Goal: Task Accomplishment & Management: Use online tool/utility

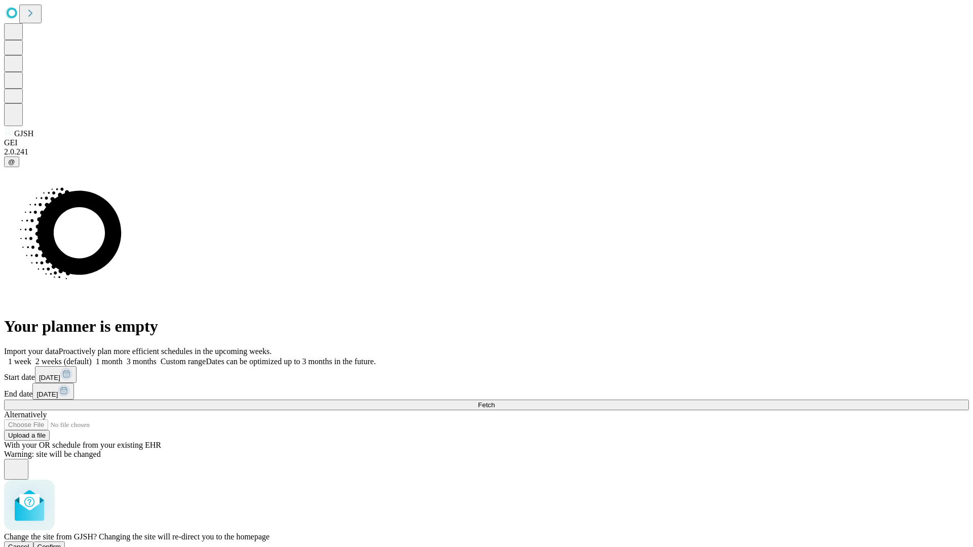
click at [61, 543] on span "Confirm" at bounding box center [49, 547] width 24 height 8
click at [31, 357] on label "1 week" at bounding box center [17, 361] width 27 height 9
click at [494, 401] on span "Fetch" at bounding box center [486, 405] width 17 height 8
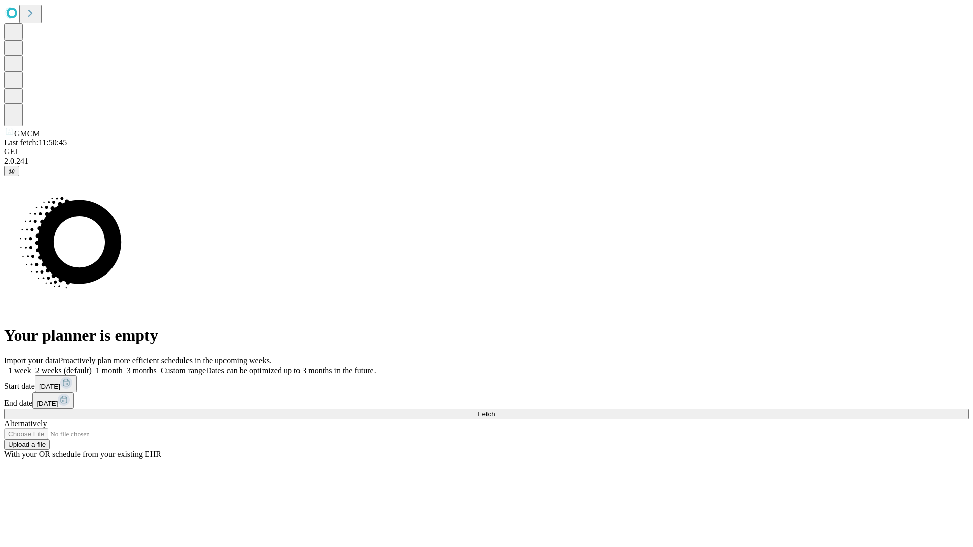
click at [31, 366] on label "1 week" at bounding box center [17, 370] width 27 height 9
click at [494, 410] on span "Fetch" at bounding box center [486, 414] width 17 height 8
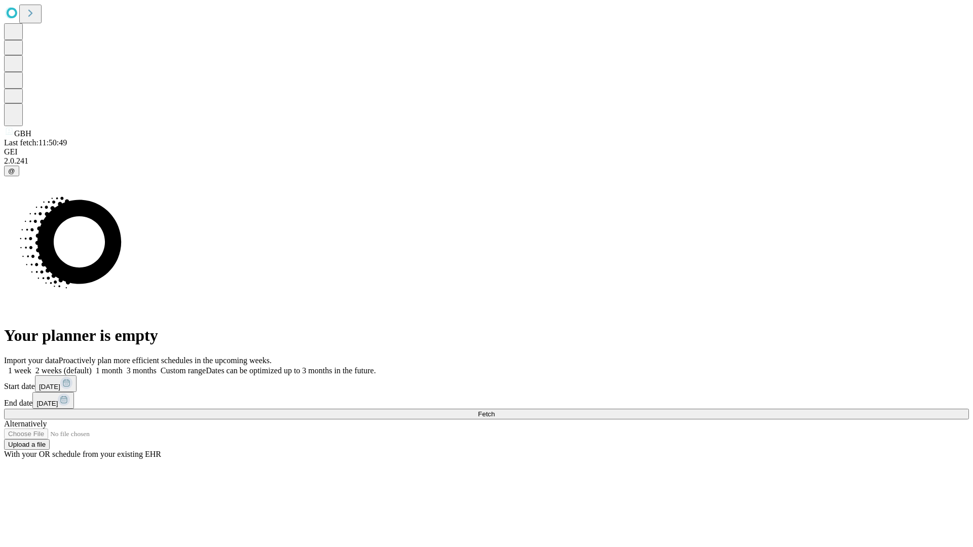
click at [31, 366] on label "1 week" at bounding box center [17, 370] width 27 height 9
click at [494, 410] on span "Fetch" at bounding box center [486, 414] width 17 height 8
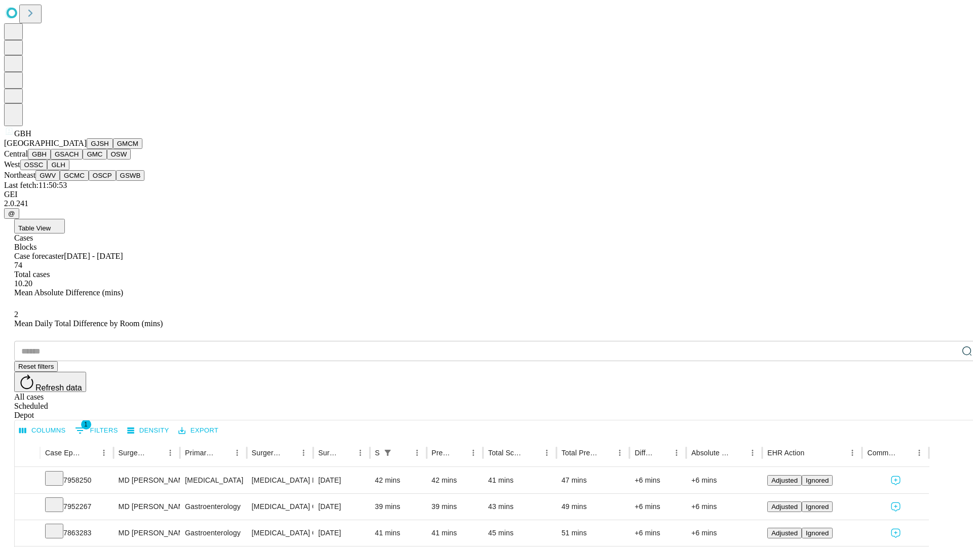
click at [79, 160] on button "GSACH" at bounding box center [67, 154] width 32 height 11
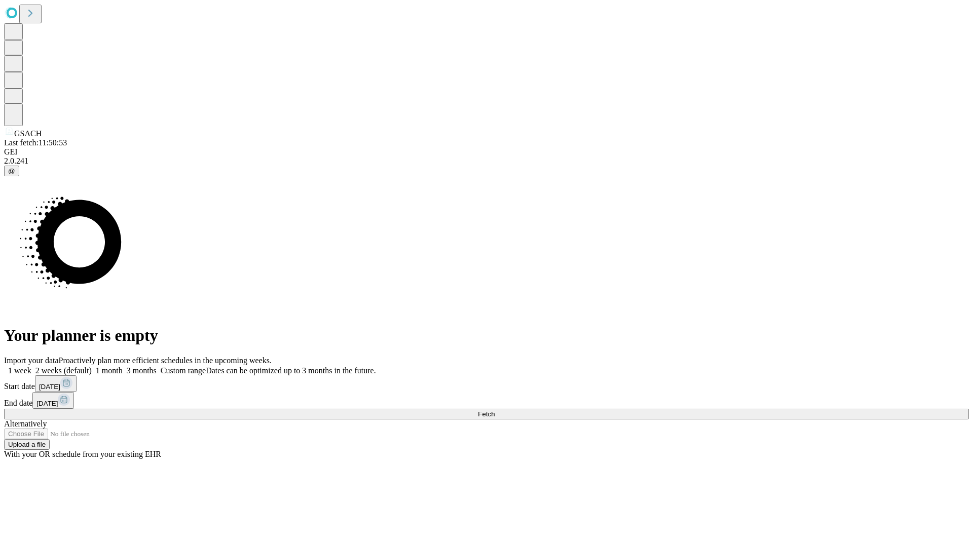
click at [31, 366] on label "1 week" at bounding box center [17, 370] width 27 height 9
click at [494, 410] on span "Fetch" at bounding box center [486, 414] width 17 height 8
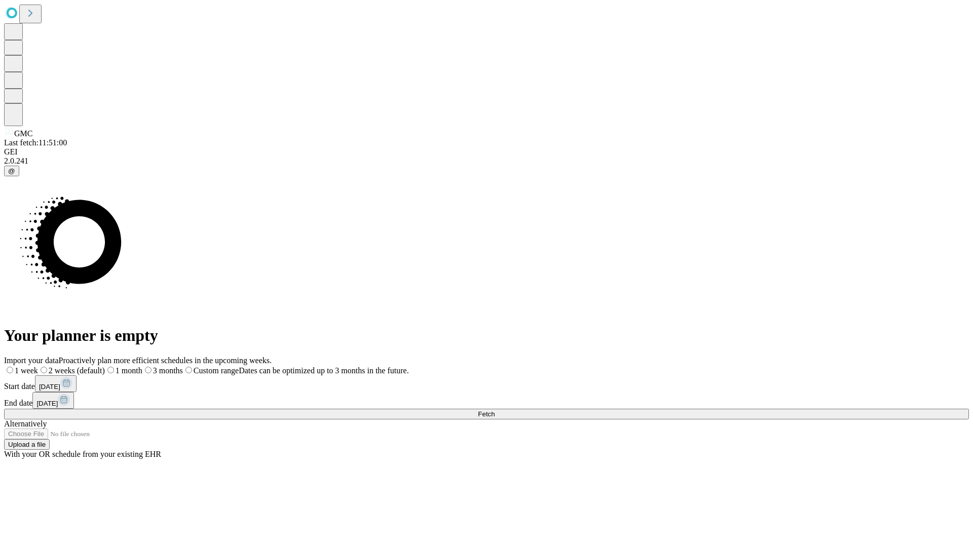
click at [38, 366] on label "1 week" at bounding box center [21, 370] width 34 height 9
click at [494, 410] on span "Fetch" at bounding box center [486, 414] width 17 height 8
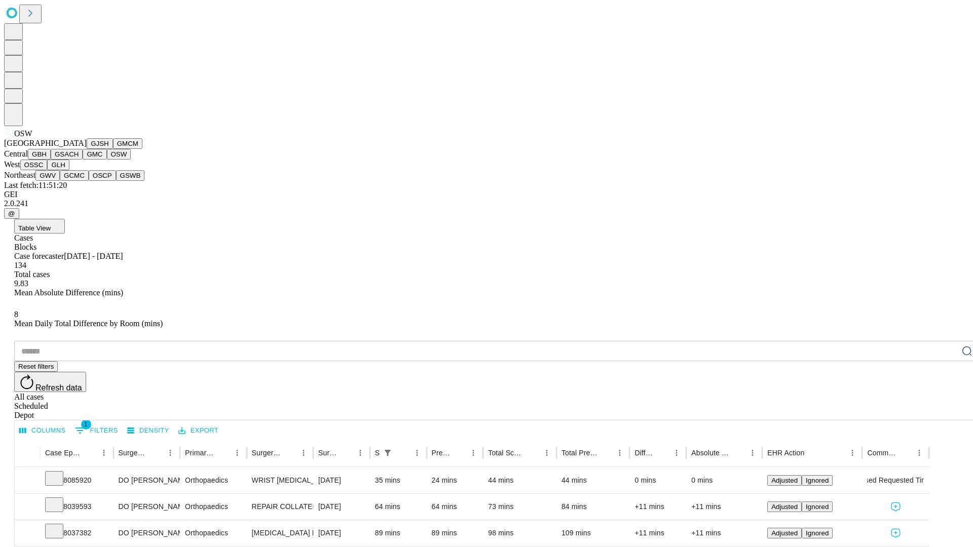
click at [48, 170] on button "OSSC" at bounding box center [33, 165] width 27 height 11
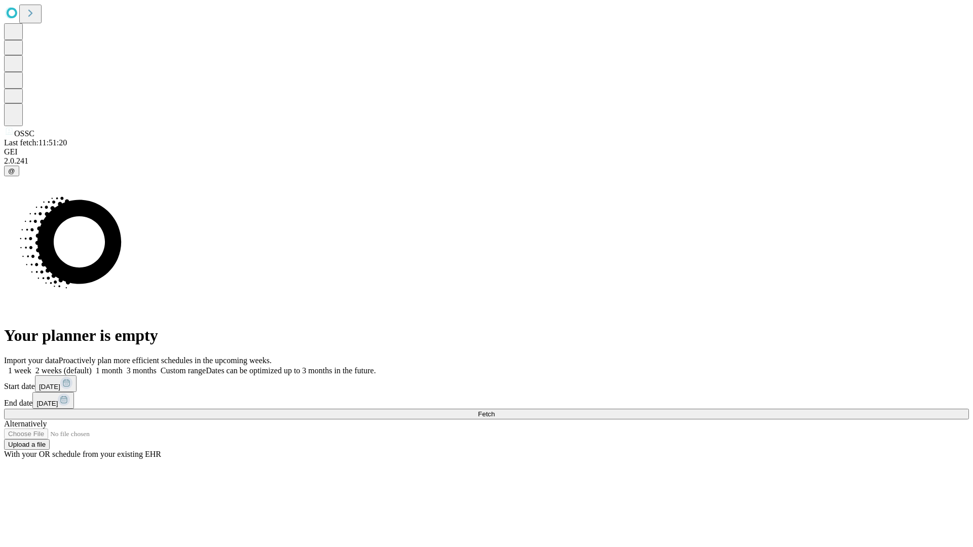
click at [31, 366] on label "1 week" at bounding box center [17, 370] width 27 height 9
click at [494, 410] on span "Fetch" at bounding box center [486, 414] width 17 height 8
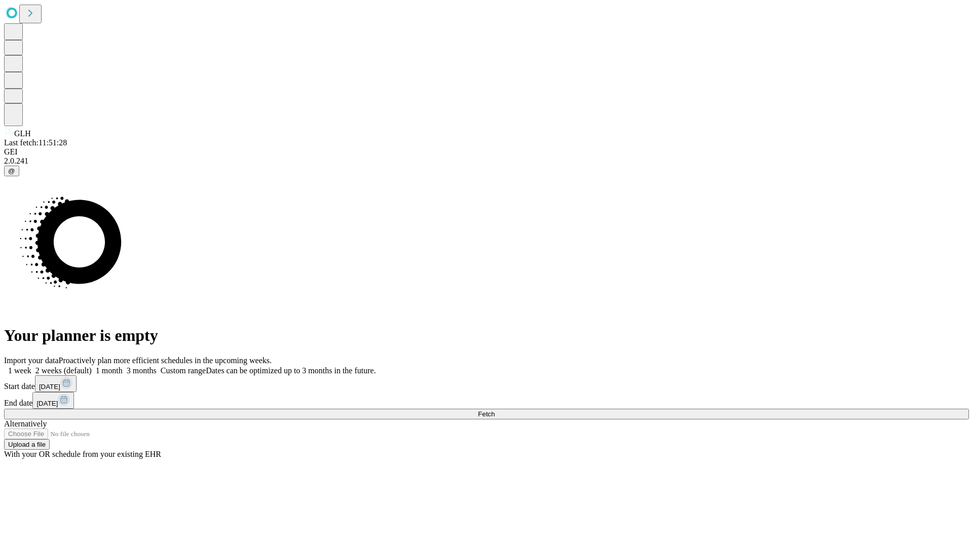
click at [31, 366] on label "1 week" at bounding box center [17, 370] width 27 height 9
click at [494, 410] on span "Fetch" at bounding box center [486, 414] width 17 height 8
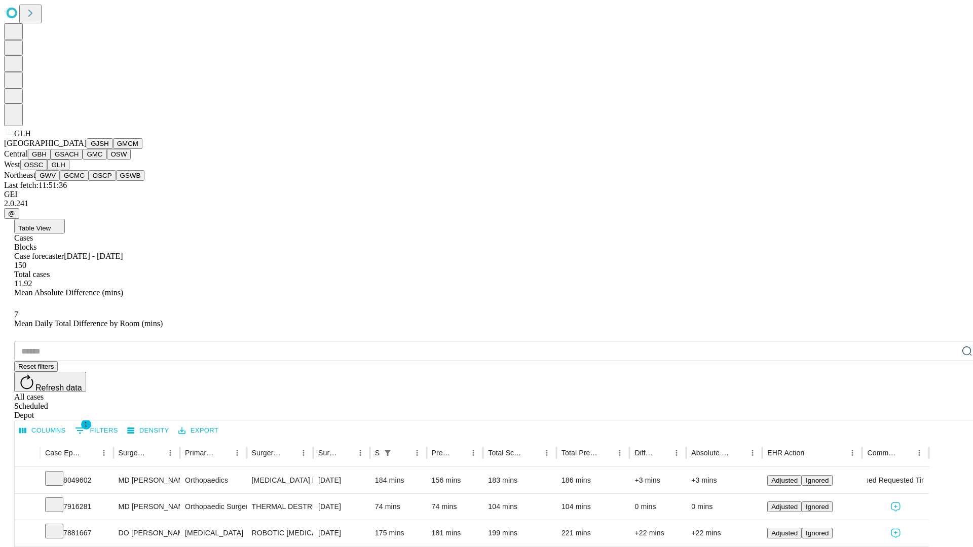
click at [60, 181] on button "GWV" at bounding box center [47, 175] width 24 height 11
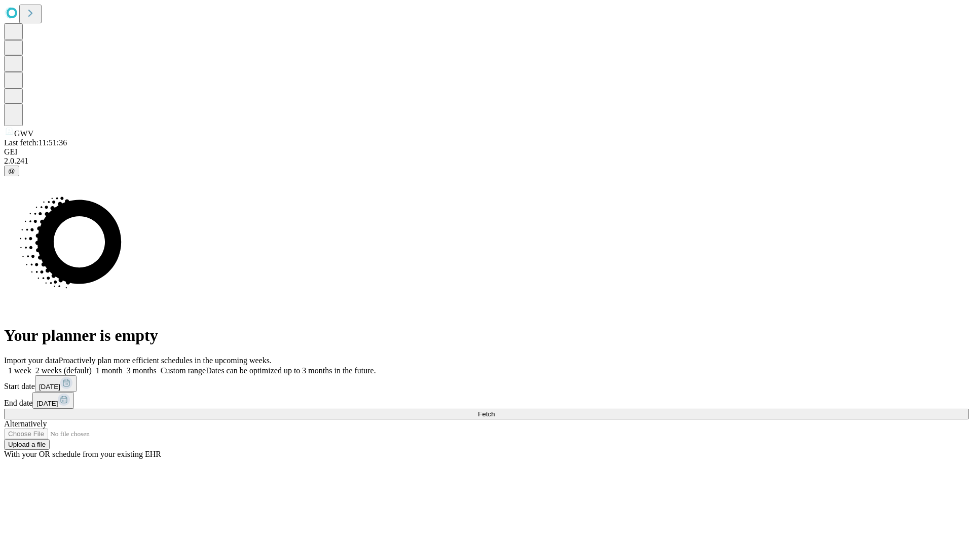
click at [494, 410] on span "Fetch" at bounding box center [486, 414] width 17 height 8
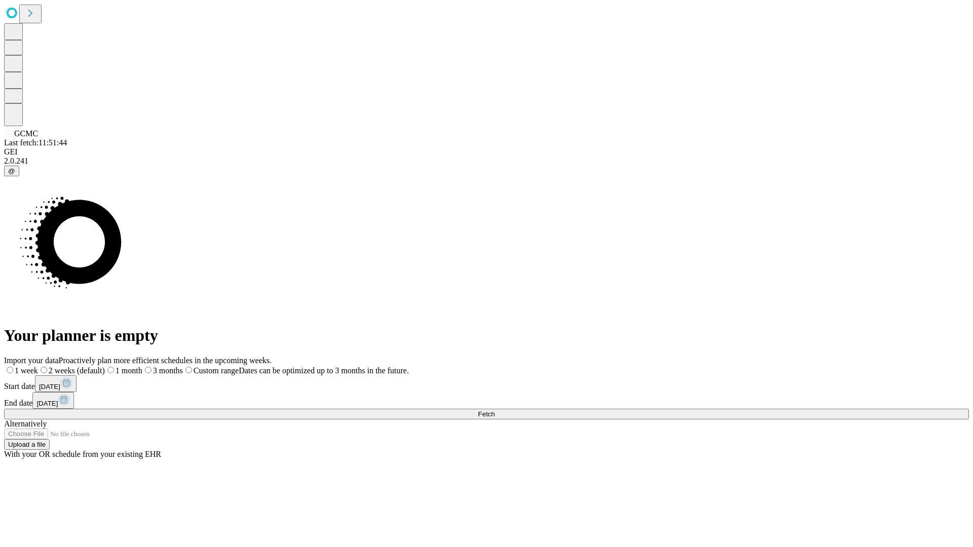
click at [38, 366] on label "1 week" at bounding box center [21, 370] width 34 height 9
click at [494, 410] on span "Fetch" at bounding box center [486, 414] width 17 height 8
click at [31, 366] on label "1 week" at bounding box center [17, 370] width 27 height 9
click at [494, 410] on span "Fetch" at bounding box center [486, 414] width 17 height 8
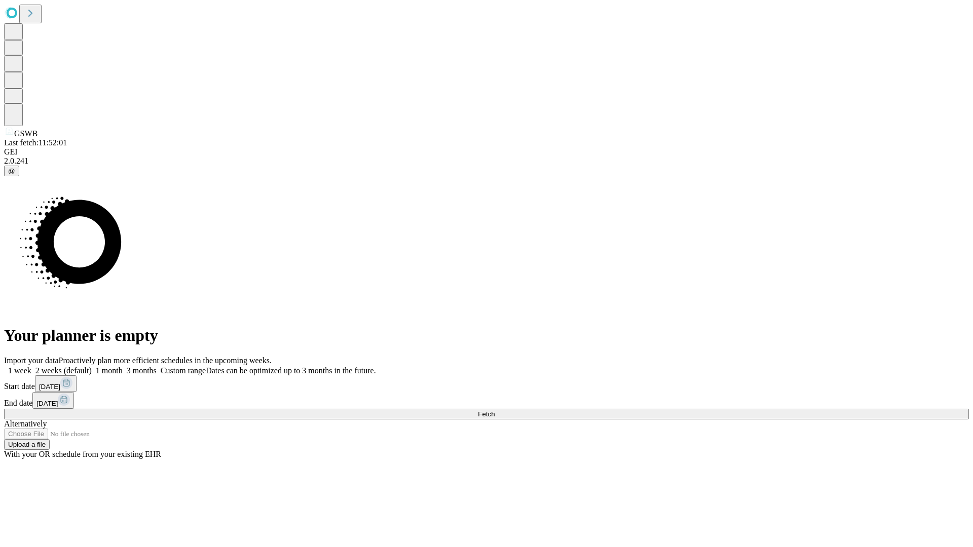
click at [494, 410] on span "Fetch" at bounding box center [486, 414] width 17 height 8
